Goal: Use online tool/utility: Use online tool/utility

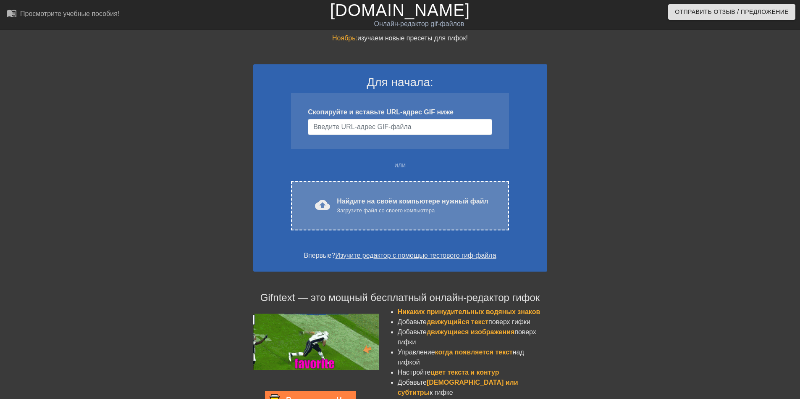
click at [323, 186] on div "cloud_upload загрузить Найдите на своём компьютере нужный файл Загрузите файл с…" at bounding box center [400, 205] width 218 height 49
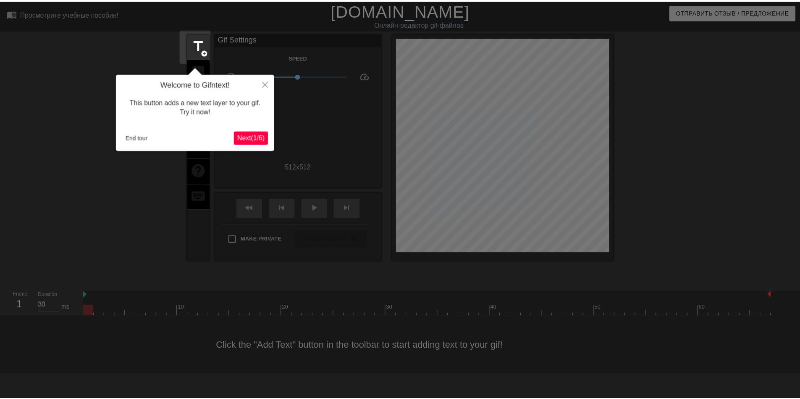
scroll to position [21, 0]
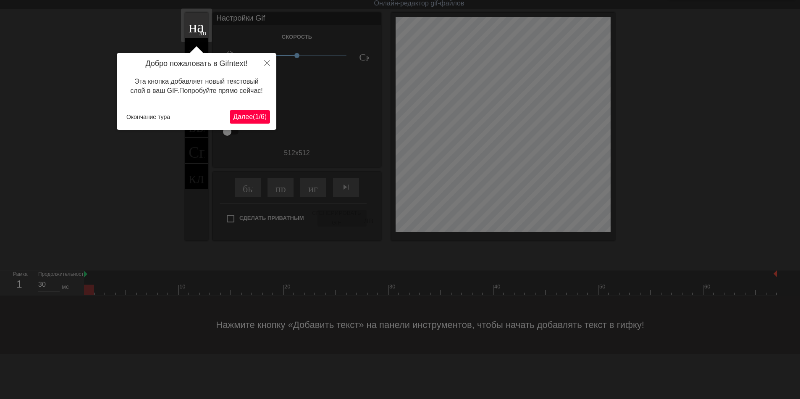
click at [258, 115] on ya-tr-span "1" at bounding box center [257, 116] width 4 height 7
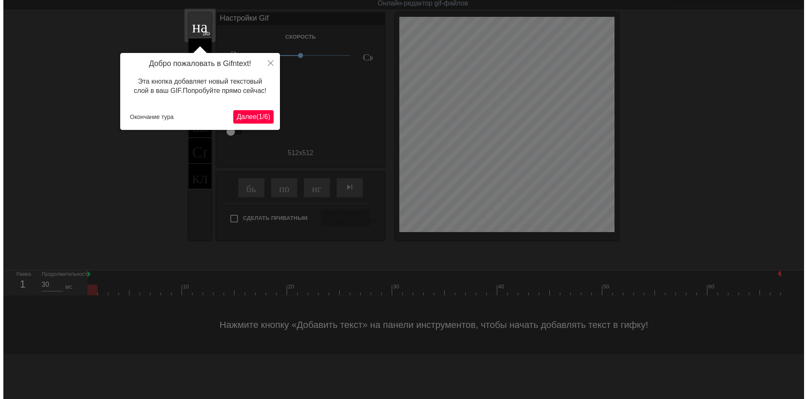
scroll to position [0, 0]
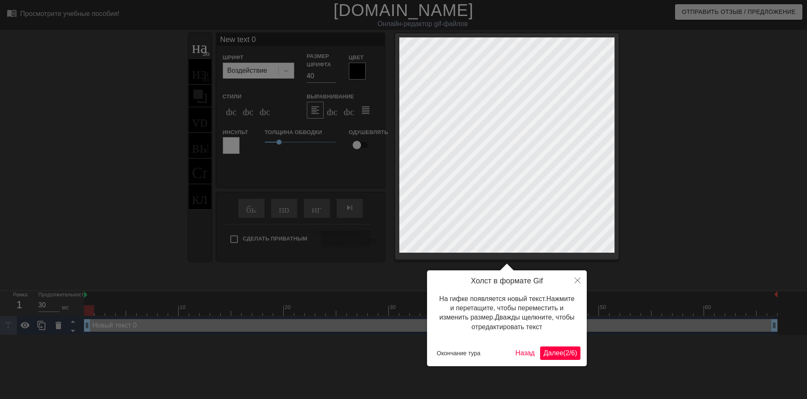
click at [559, 353] on ya-tr-span "Далее" at bounding box center [553, 352] width 20 height 7
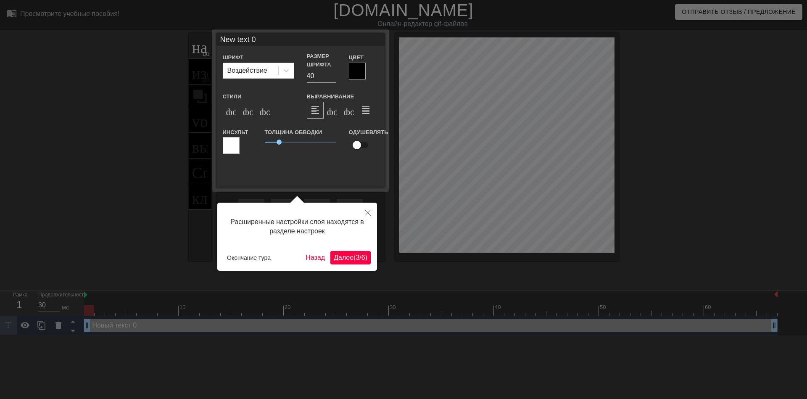
click at [360, 262] on button "Далее ( 3 / 6 )" at bounding box center [350, 257] width 40 height 13
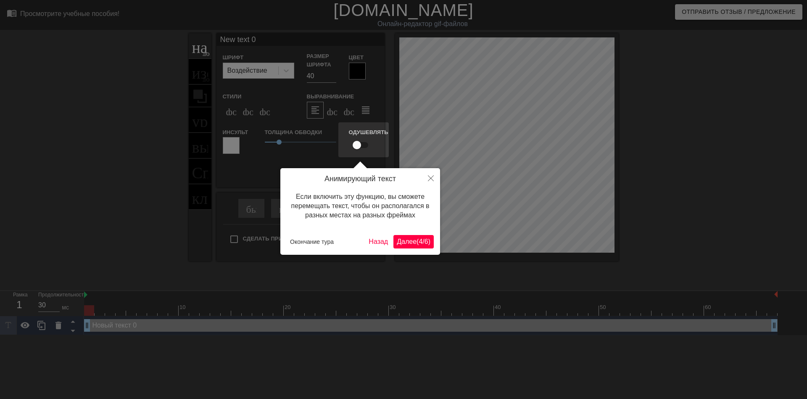
click at [418, 241] on ya-tr-span "(" at bounding box center [417, 241] width 2 height 7
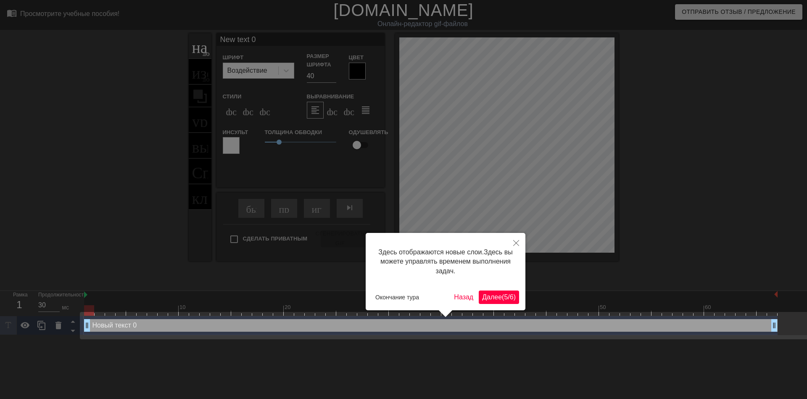
click at [499, 300] on ya-tr-span "Далее" at bounding box center [492, 296] width 20 height 7
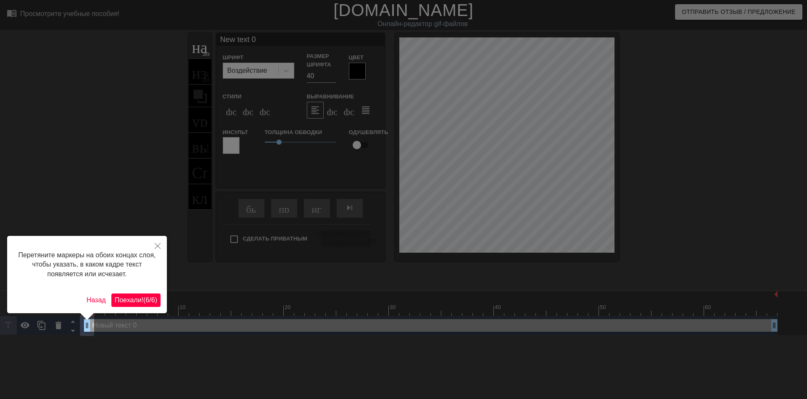
click at [144, 300] on ya-tr-span "(" at bounding box center [144, 299] width 2 height 7
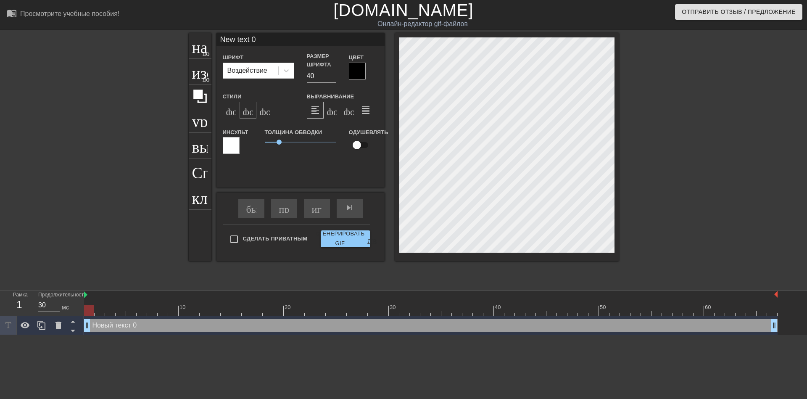
click at [247, 116] on div "формат_italic" at bounding box center [247, 110] width 17 height 17
type input "ew text 0"
type textarea "ew text 0"
type input "w text 0"
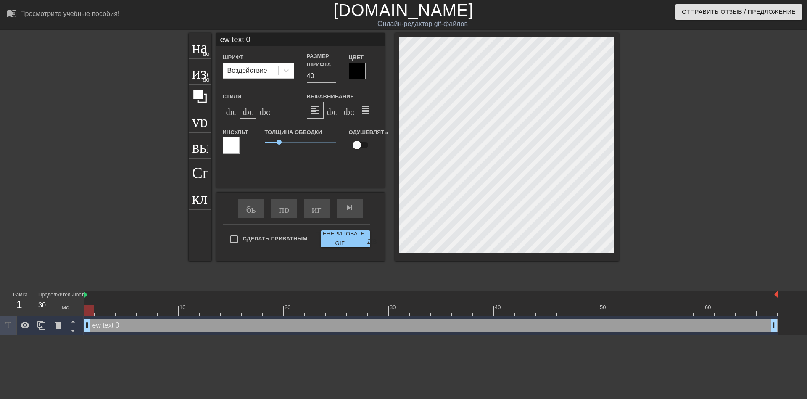
type textarea "w text 0"
type input "text 0"
type textarea "text 0"
type input "text 0"
type textarea "text 0"
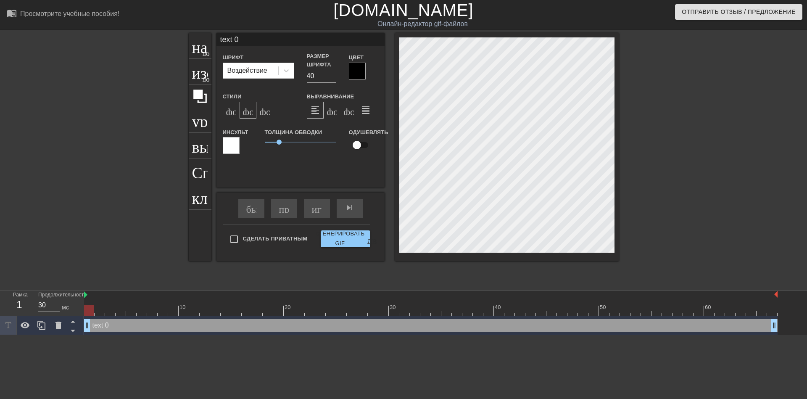
type input "ext 0"
type textarea "ext 0"
type input "xt 0"
type textarea "xt 0"
type input "t 0"
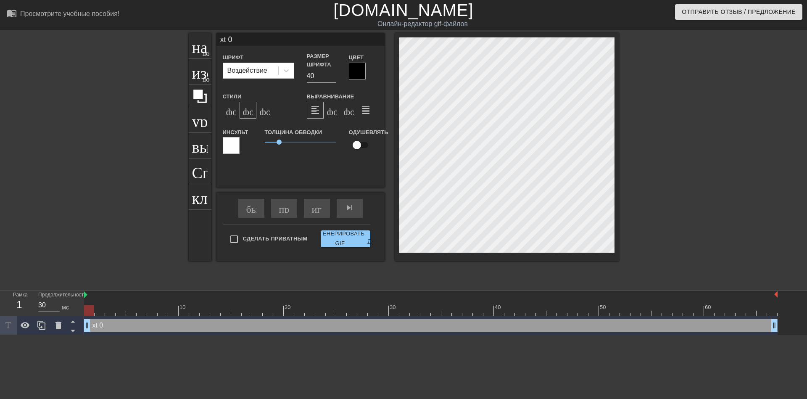
type textarea "t 0"
type input "0"
type textarea "0"
type input "0"
type textarea "0"
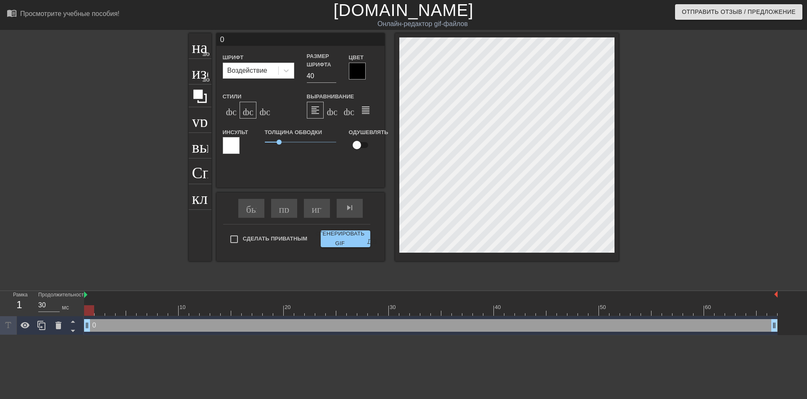
scroll to position [1, 1]
type input "@"
type textarea "@"
type input "@s"
type textarea "@s"
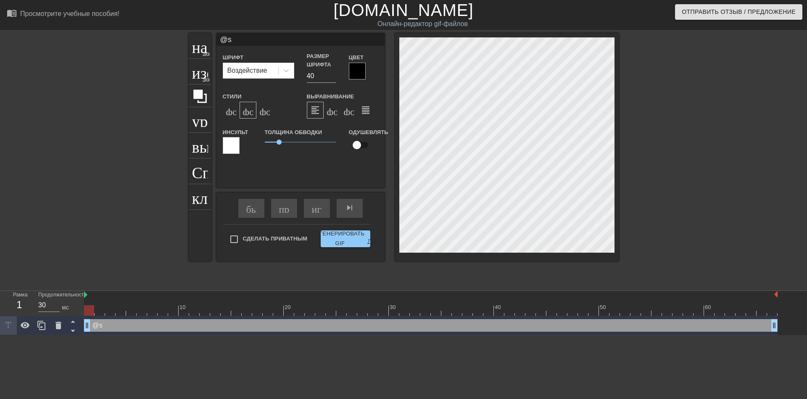
type input "@st"
type textarea "@st"
type input "@sti"
type textarea "@sti"
type input "@stic"
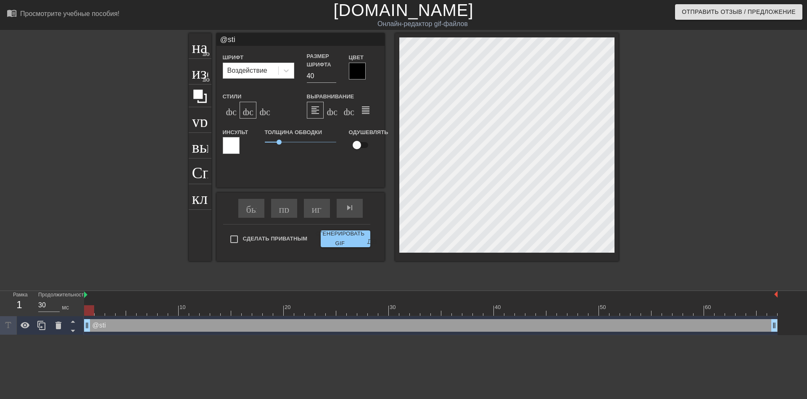
type textarea "@stic"
type input "@stick"
type textarea "@stick"
type input "@sticke"
type textarea "@sticke"
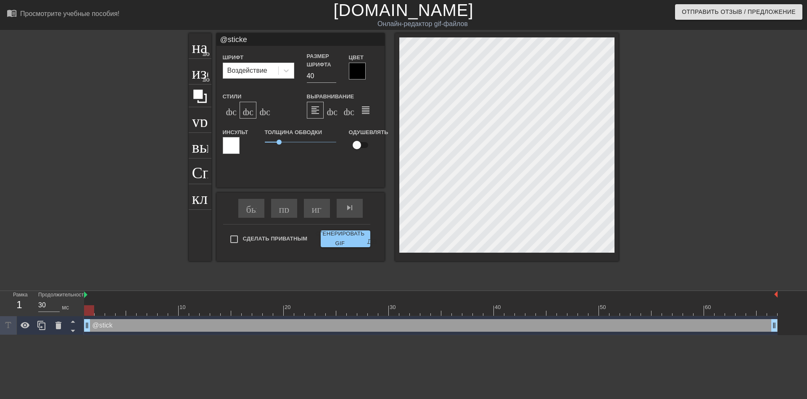
type input "@sticker"
type textarea "@sticker"
type input "@stickerb"
type textarea "@stickerb"
type input "@stickerba"
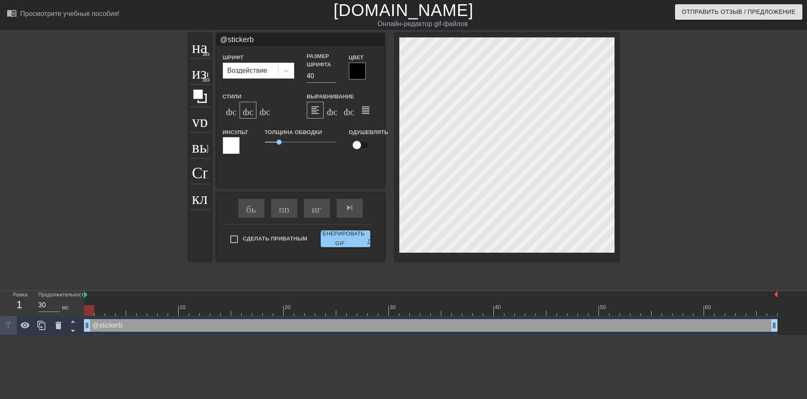
type textarea "@stickerba"
type input "@stickerbas"
type textarea "@stickerbas"
type input "@stickerbase"
type textarea "@stickerbase"
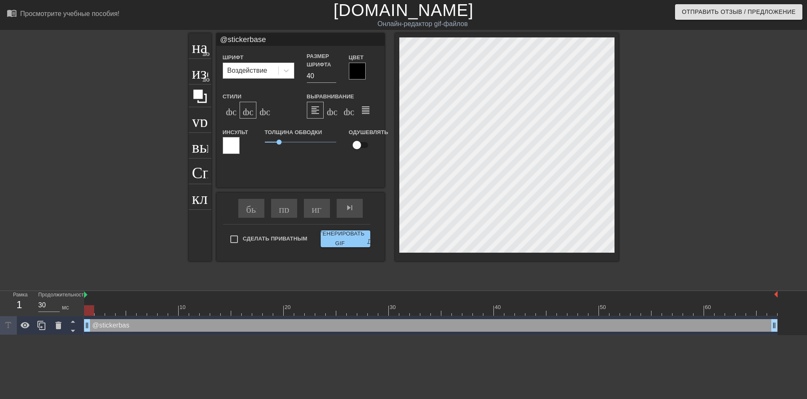
type input "@stickerbase_"
type textarea "@stickerbase_"
type input "@stickerbase_r"
type textarea "@stickerbase_r"
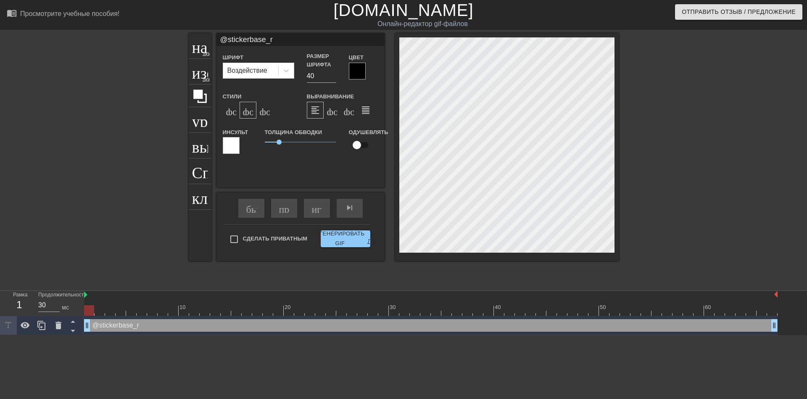
type input "@stickerbase_ru"
type textarea "@stickerbase_ru"
click at [346, 237] on ya-tr-span "Сгенерировать GIF" at bounding box center [339, 238] width 49 height 19
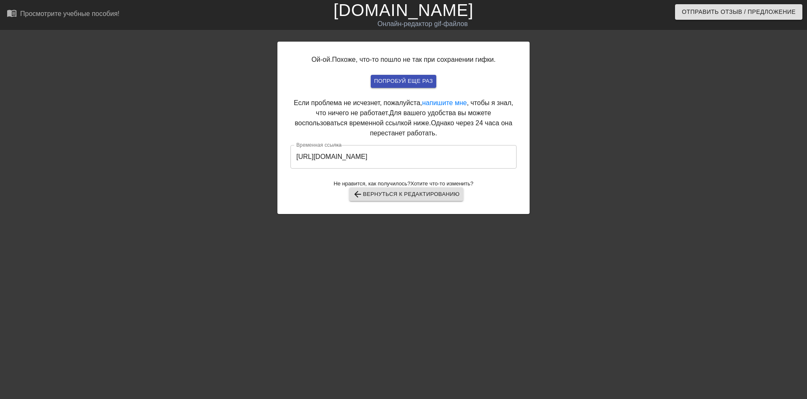
click at [392, 158] on input "[URL][DOMAIN_NAME]" at bounding box center [403, 157] width 226 height 24
